Goal: Task Accomplishment & Management: Complete application form

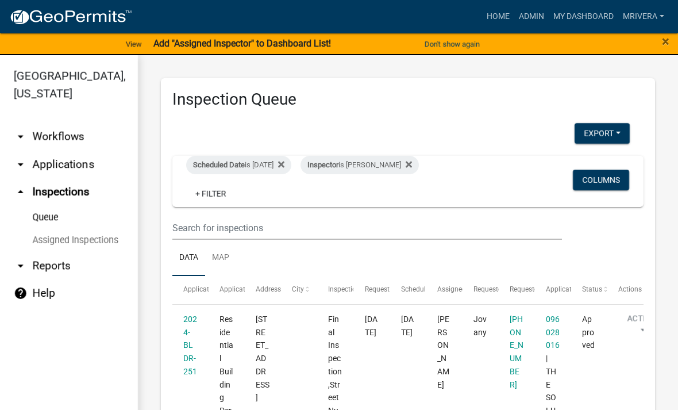
click at [271, 168] on div "Scheduled Date is [DATE]" at bounding box center [238, 165] width 105 height 18
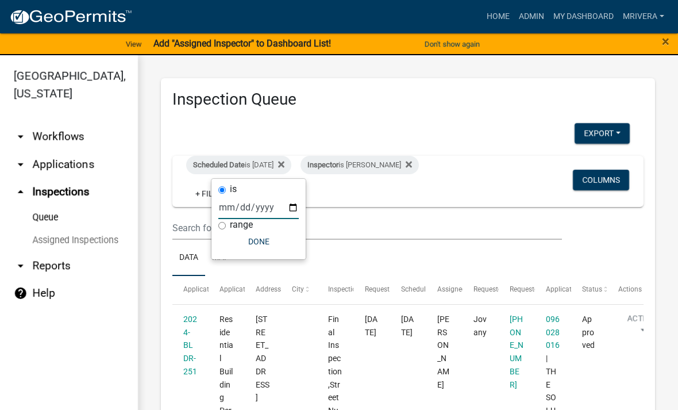
click at [270, 211] on input "[DATE]" at bounding box center [258, 207] width 80 height 24
type input "[DATE]"
click at [256, 242] on button "Done" at bounding box center [258, 241] width 80 height 21
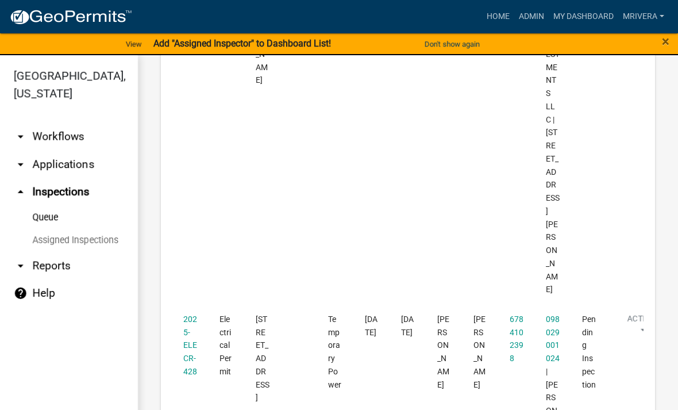
scroll to position [1021, 0]
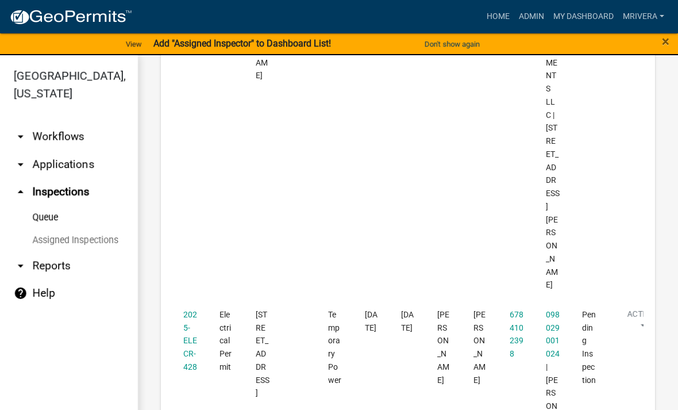
click at [193, 310] on link "2025-ELECR-428" at bounding box center [190, 340] width 14 height 61
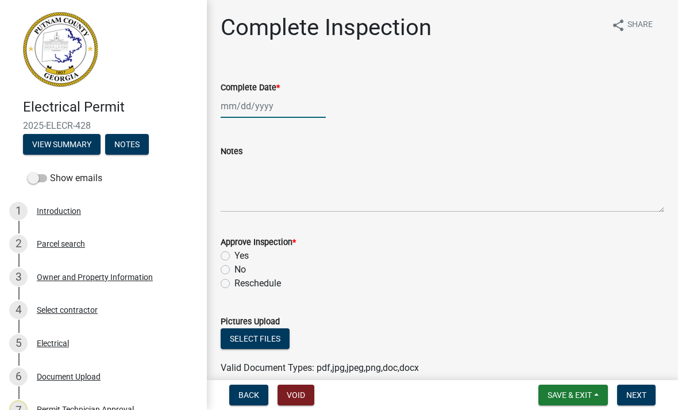
click at [267, 102] on div at bounding box center [273, 106] width 105 height 24
select select "8"
select select "2025"
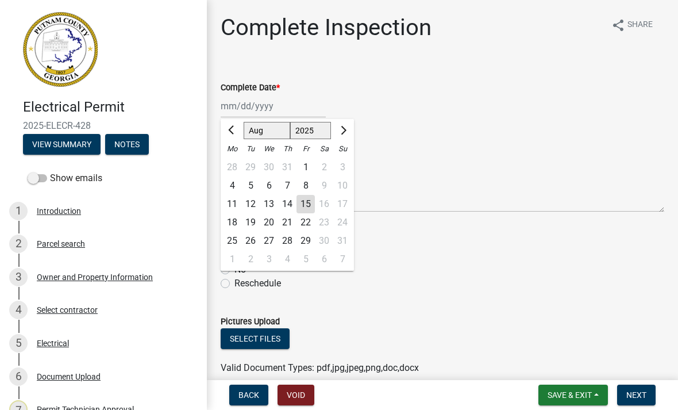
click at [311, 201] on div "15" at bounding box center [305, 204] width 18 height 18
type input "[DATE]"
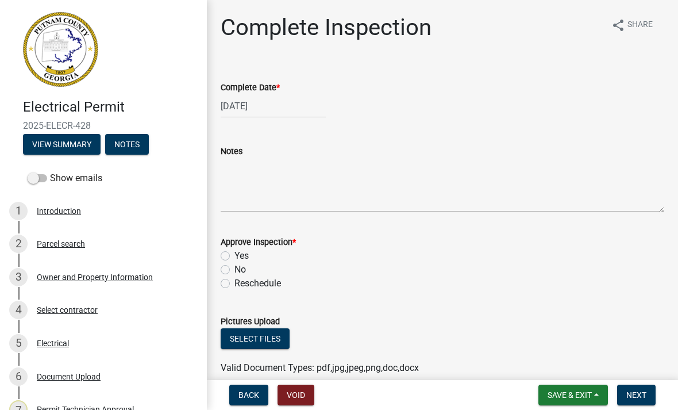
click at [234, 257] on label "Yes" at bounding box center [241, 256] width 14 height 14
click at [234, 256] on input "Yes" at bounding box center [237, 252] width 7 height 7
radio input "true"
click at [638, 392] on span "Next" at bounding box center [636, 394] width 20 height 9
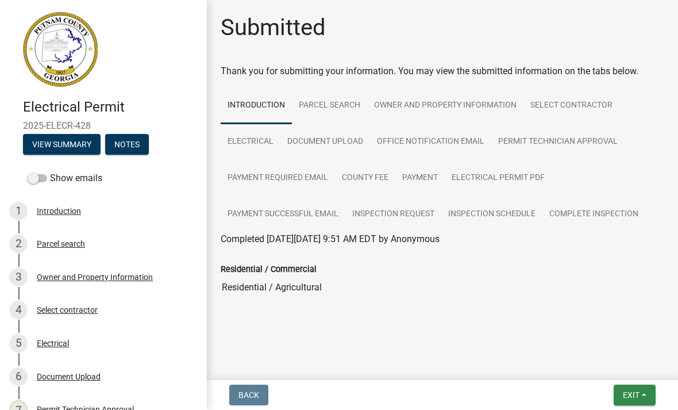
click at [647, 392] on button "Exit" at bounding box center [635, 394] width 42 height 21
click at [616, 364] on button "Save & Exit" at bounding box center [610, 365] width 92 height 28
